Goal: Contribute content

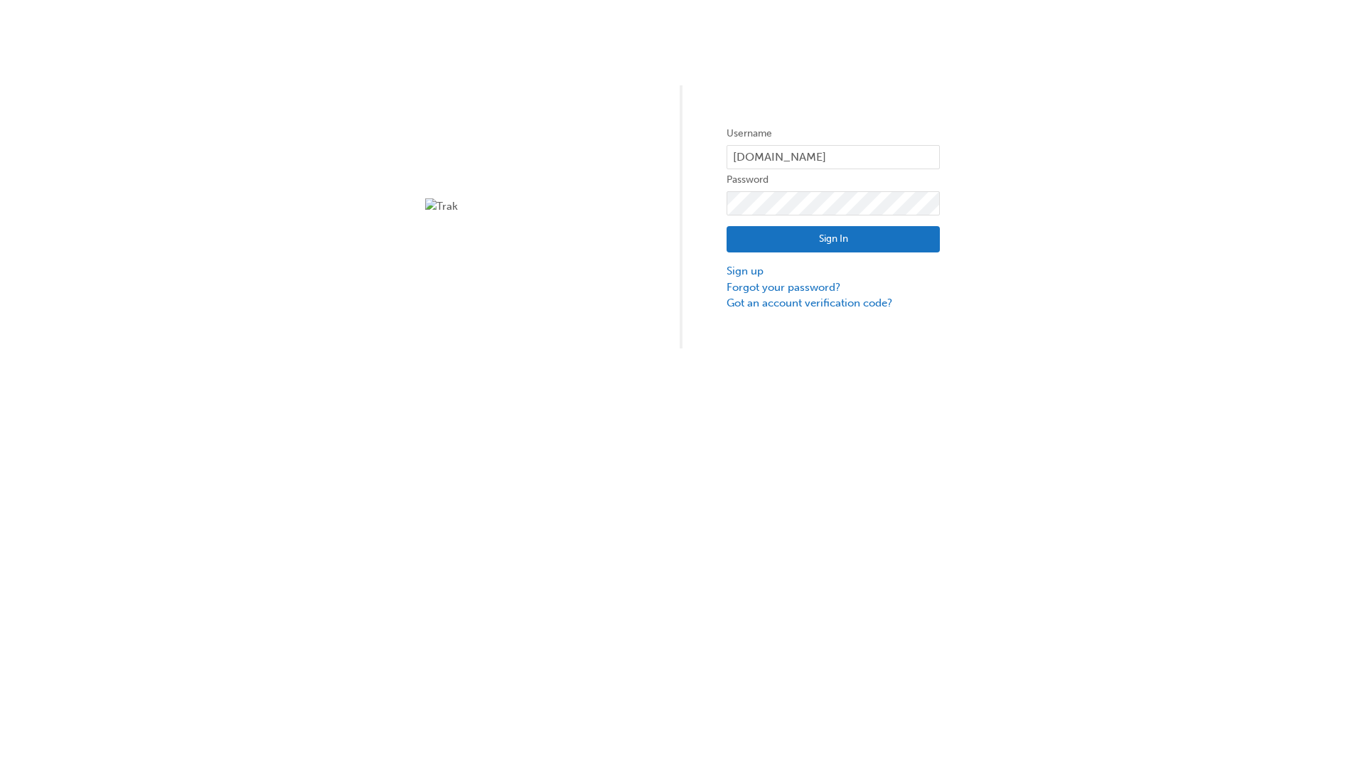
type input "test.e2e.user31"
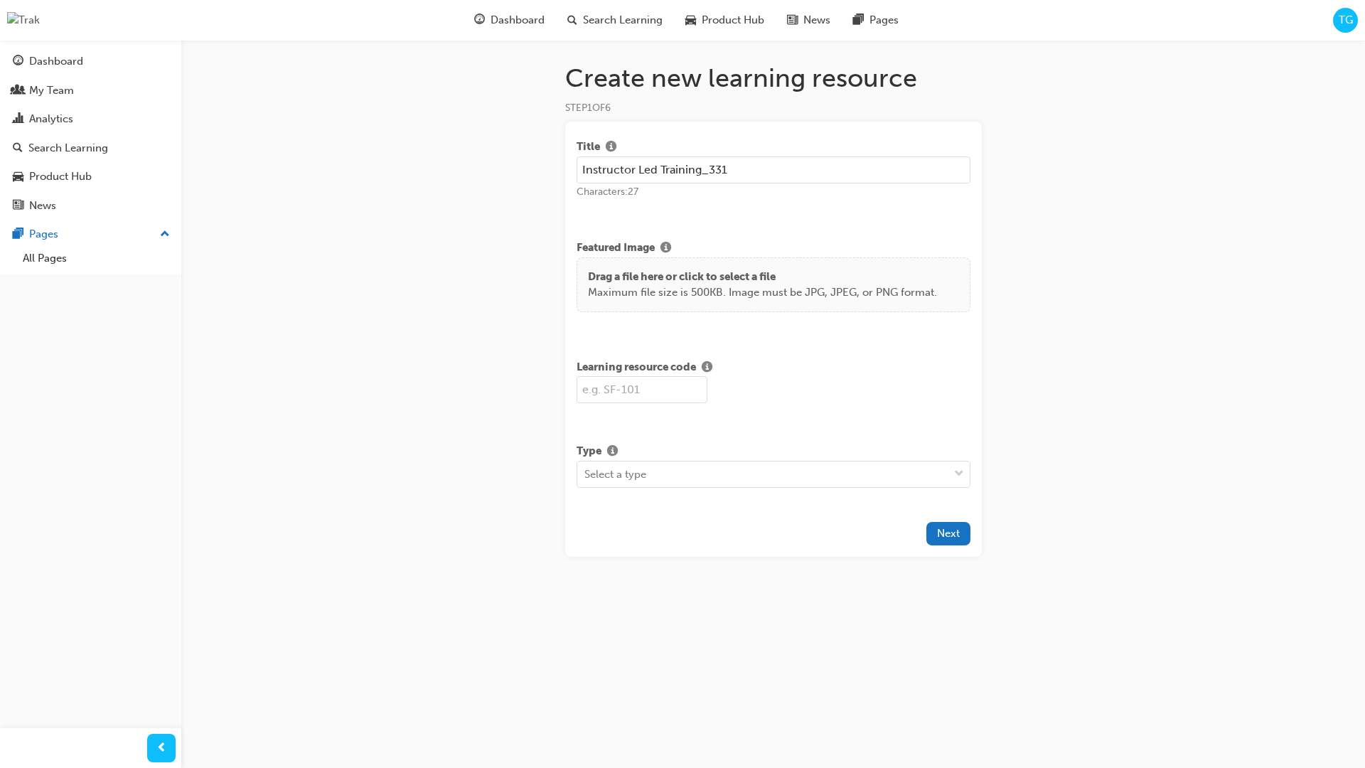
type input "Instructor Led Training_331"
type input "SF331"
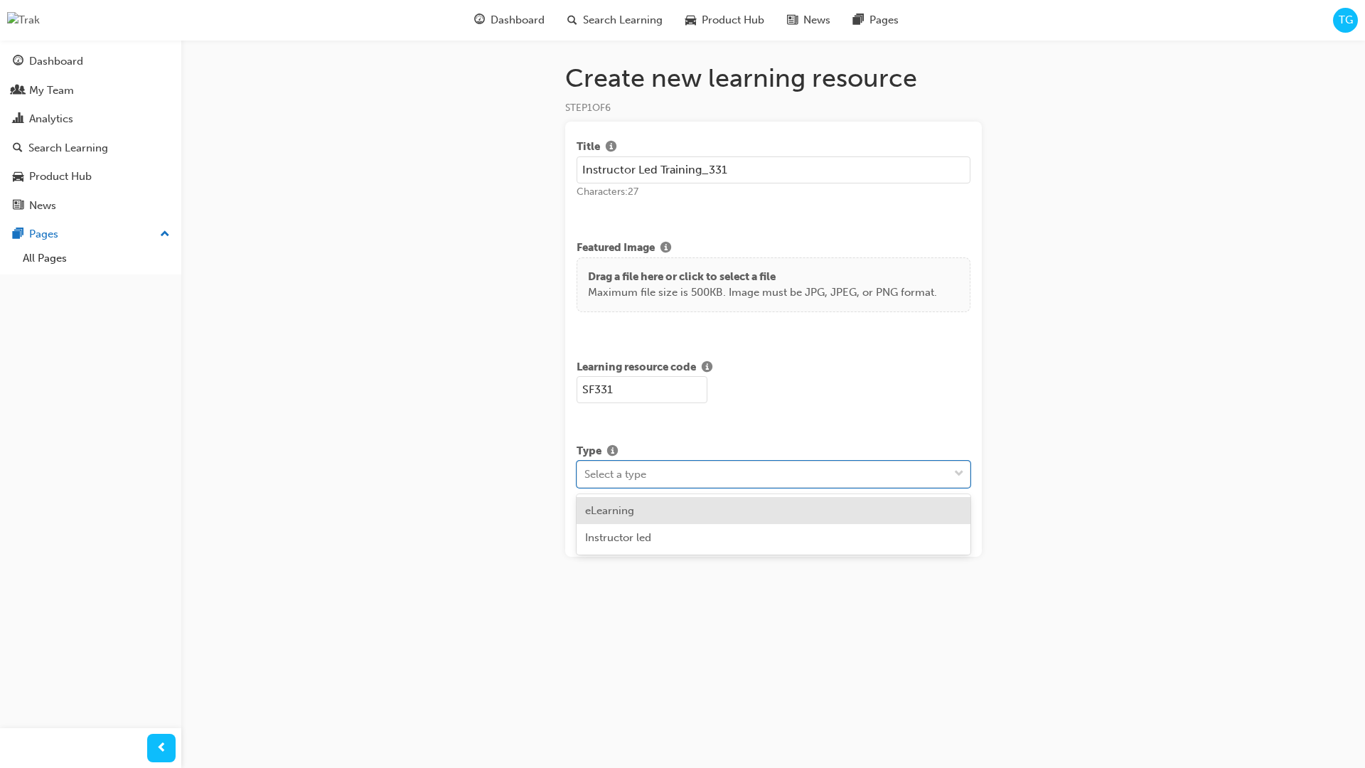
scroll to position [1, 3]
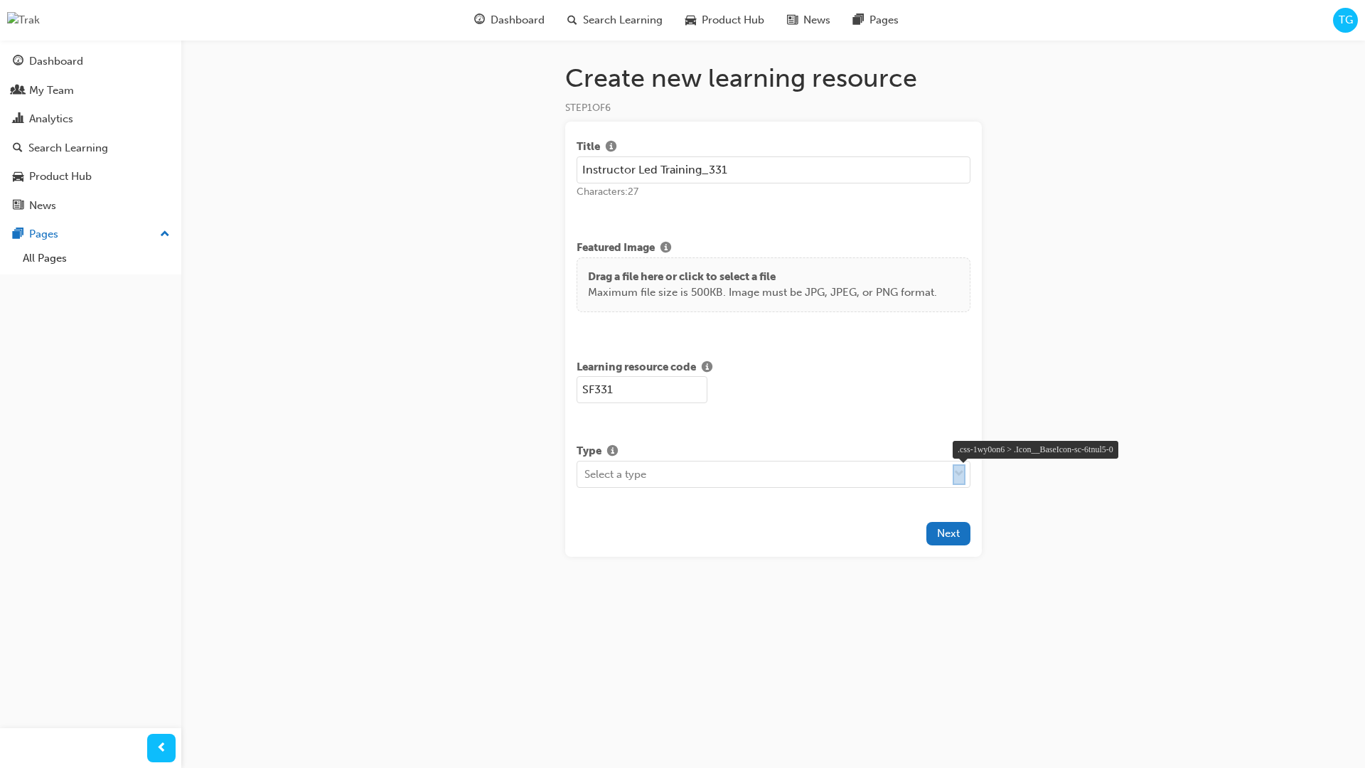
click at [960, 481] on div at bounding box center [959, 474] width 13 height 21
